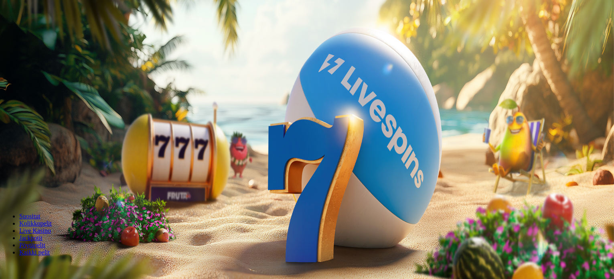
click at [42, 192] on span "Talleta ja pelaa" at bounding box center [24, 195] width 36 height 6
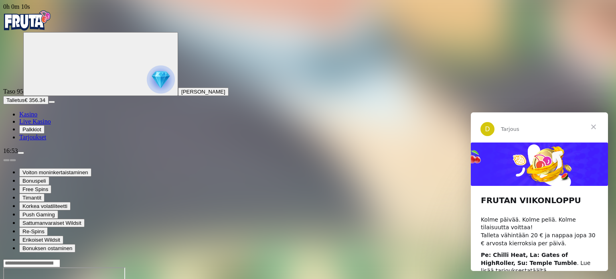
click at [595, 126] on span "Sulje" at bounding box center [593, 126] width 29 height 29
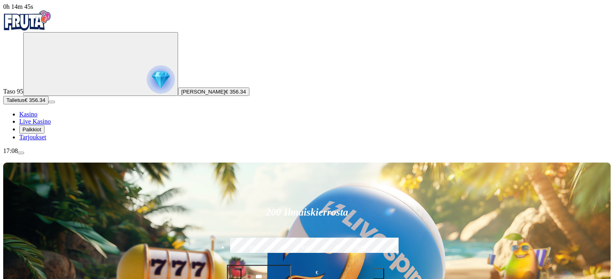
click at [51, 125] on span "Live Kasino" at bounding box center [35, 121] width 32 height 7
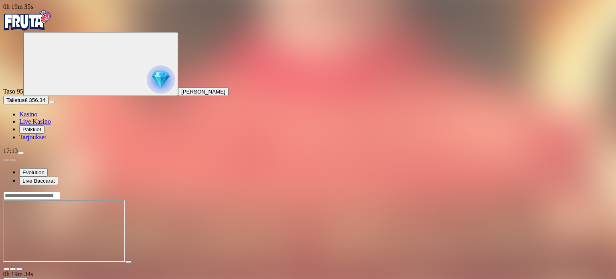
click at [6, 269] on span "close icon" at bounding box center [6, 269] width 0 height 0
